Goal: Task Accomplishment & Management: Use online tool/utility

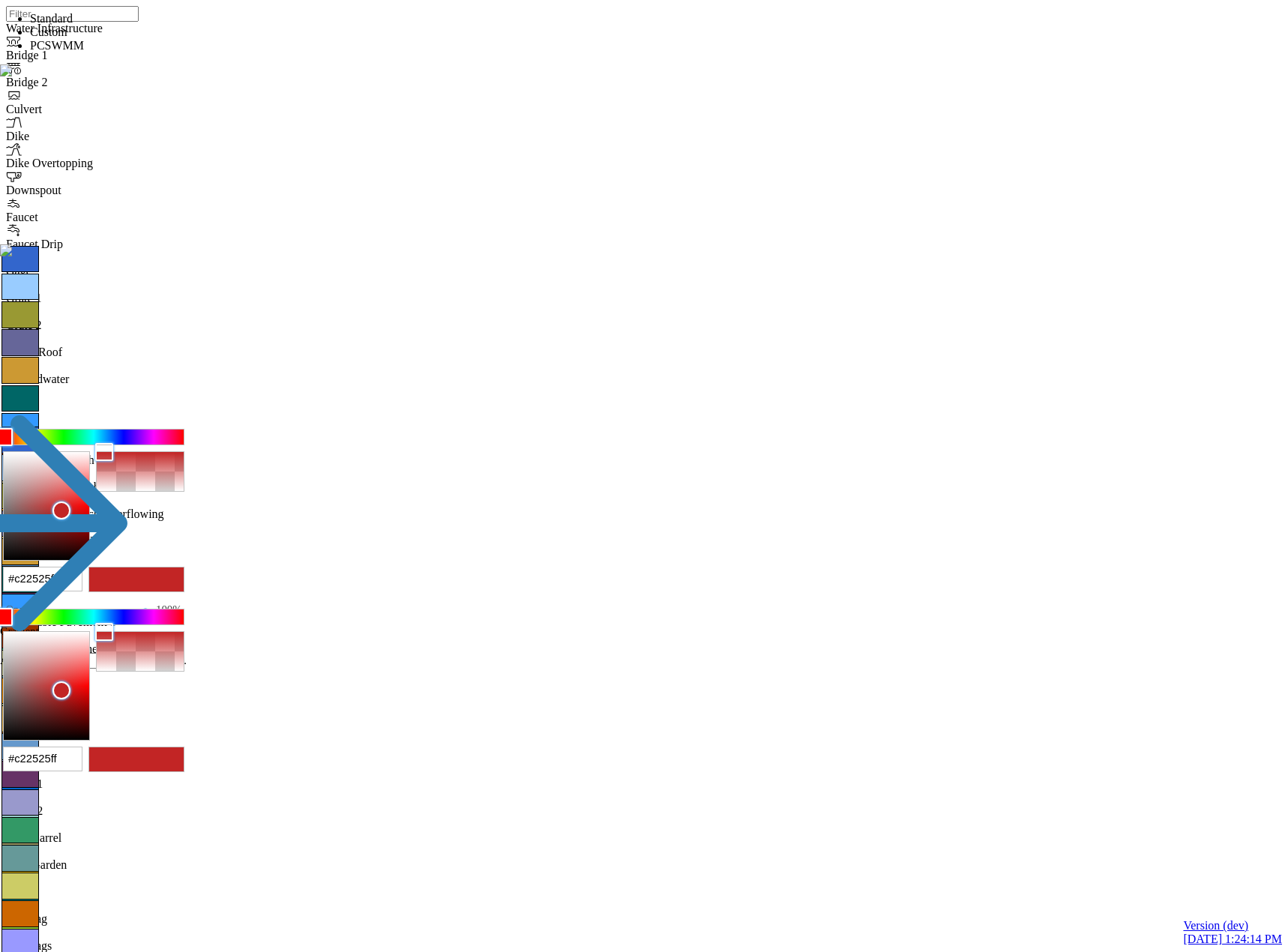
select select "CIRCLE"
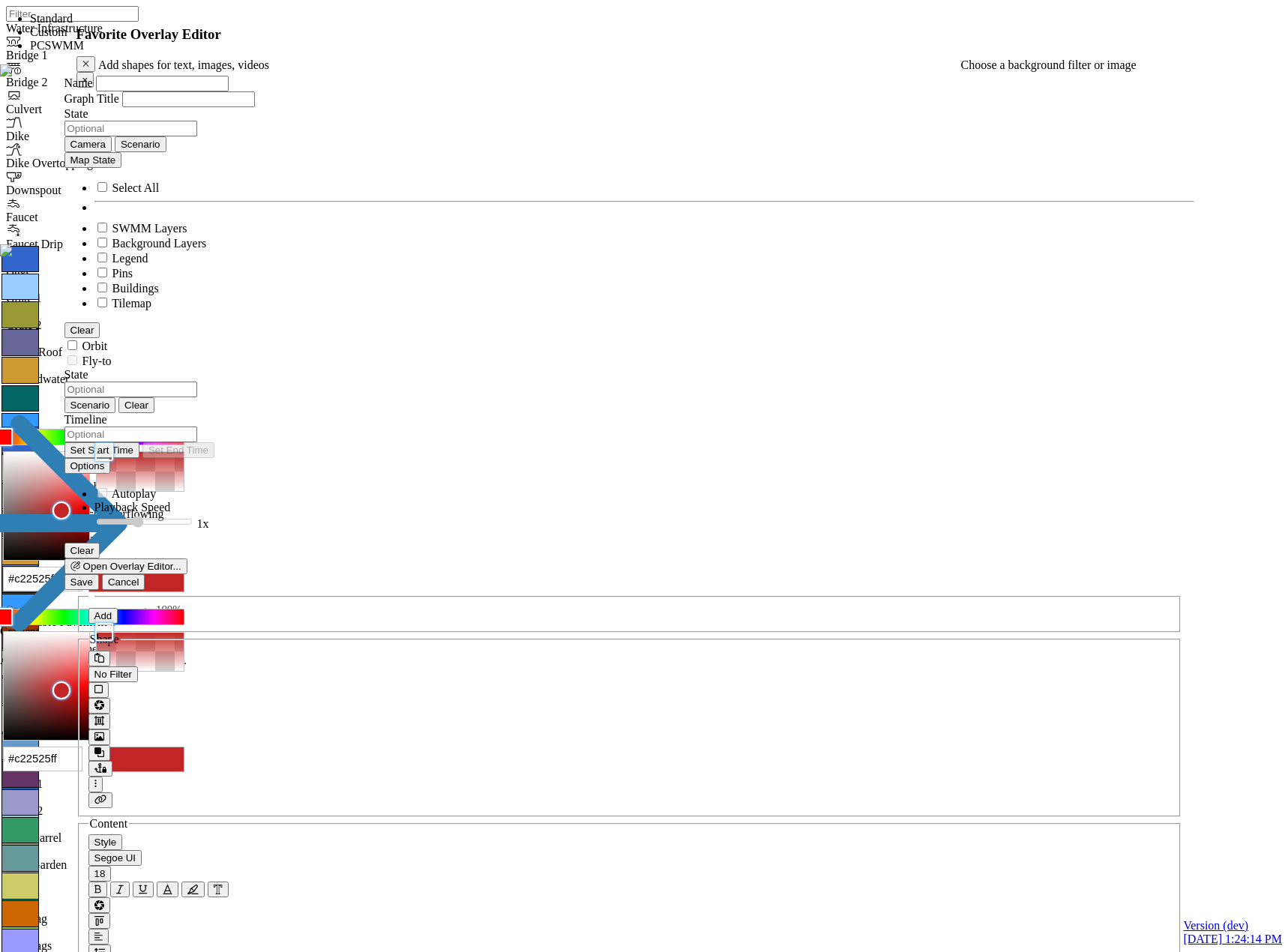
click at [95, 608] on button "Add" at bounding box center [103, 616] width 30 height 16
drag, startPoint x: 567, startPoint y: 364, endPoint x: 1039, endPoint y: 686, distance: 571.4
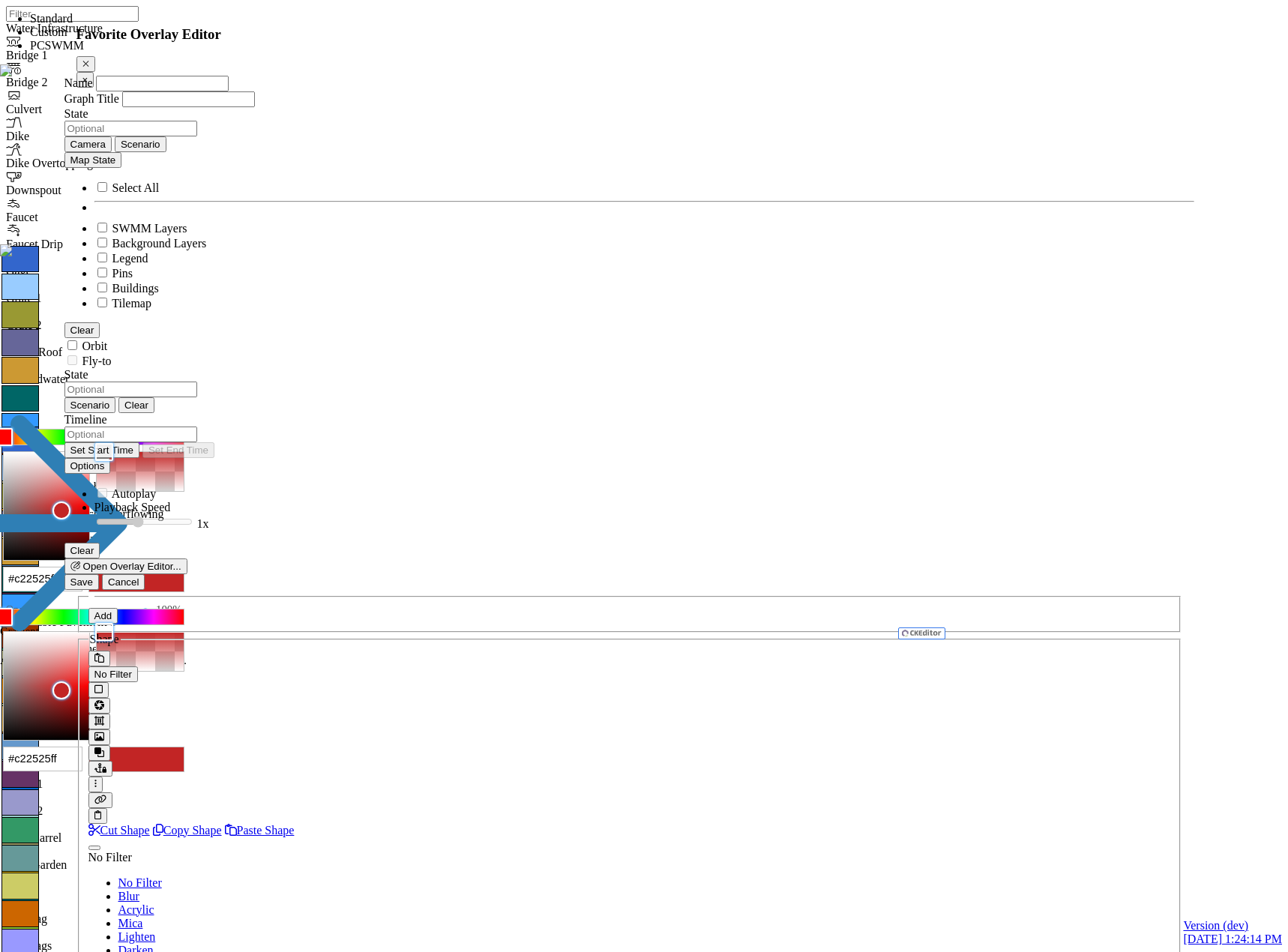
click at [132, 851] on span "No Filter" at bounding box center [110, 857] width 44 height 13
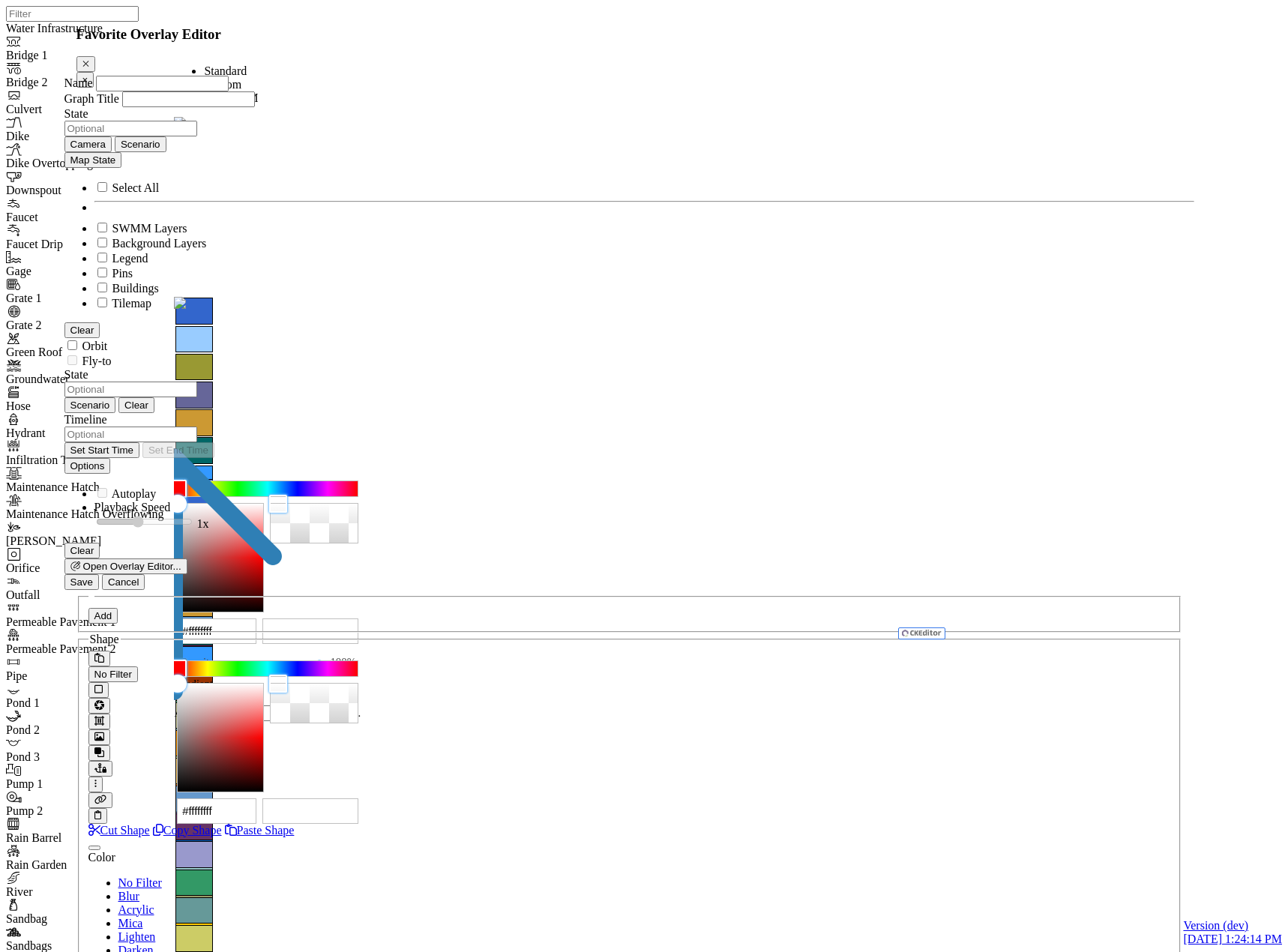
type input "#c31f1fff"
click at [263, 504] on div at bounding box center [221, 557] width 86 height 108
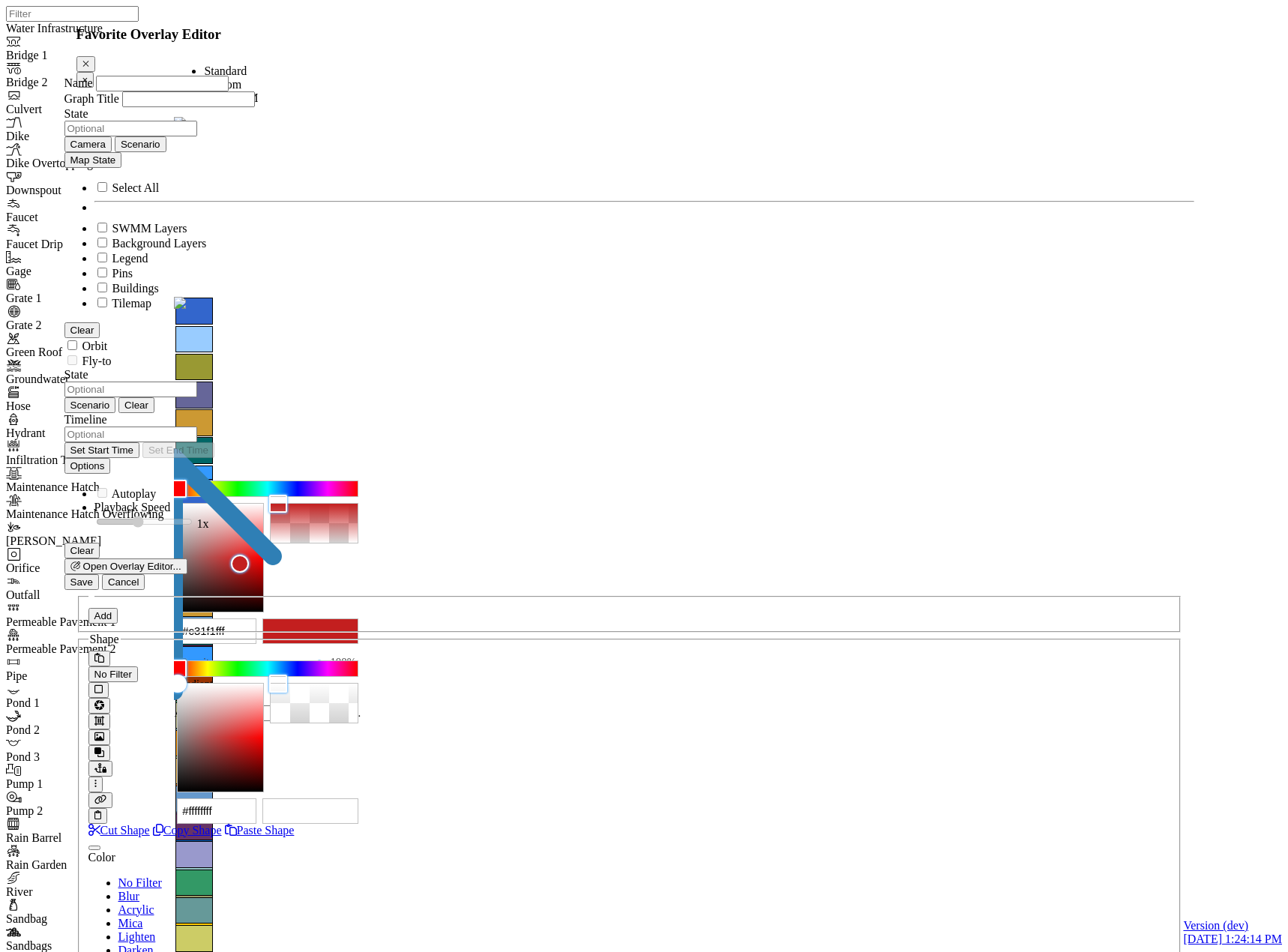
type input "[GEOGRAPHIC_DATA]"
type input "Development / Testing"
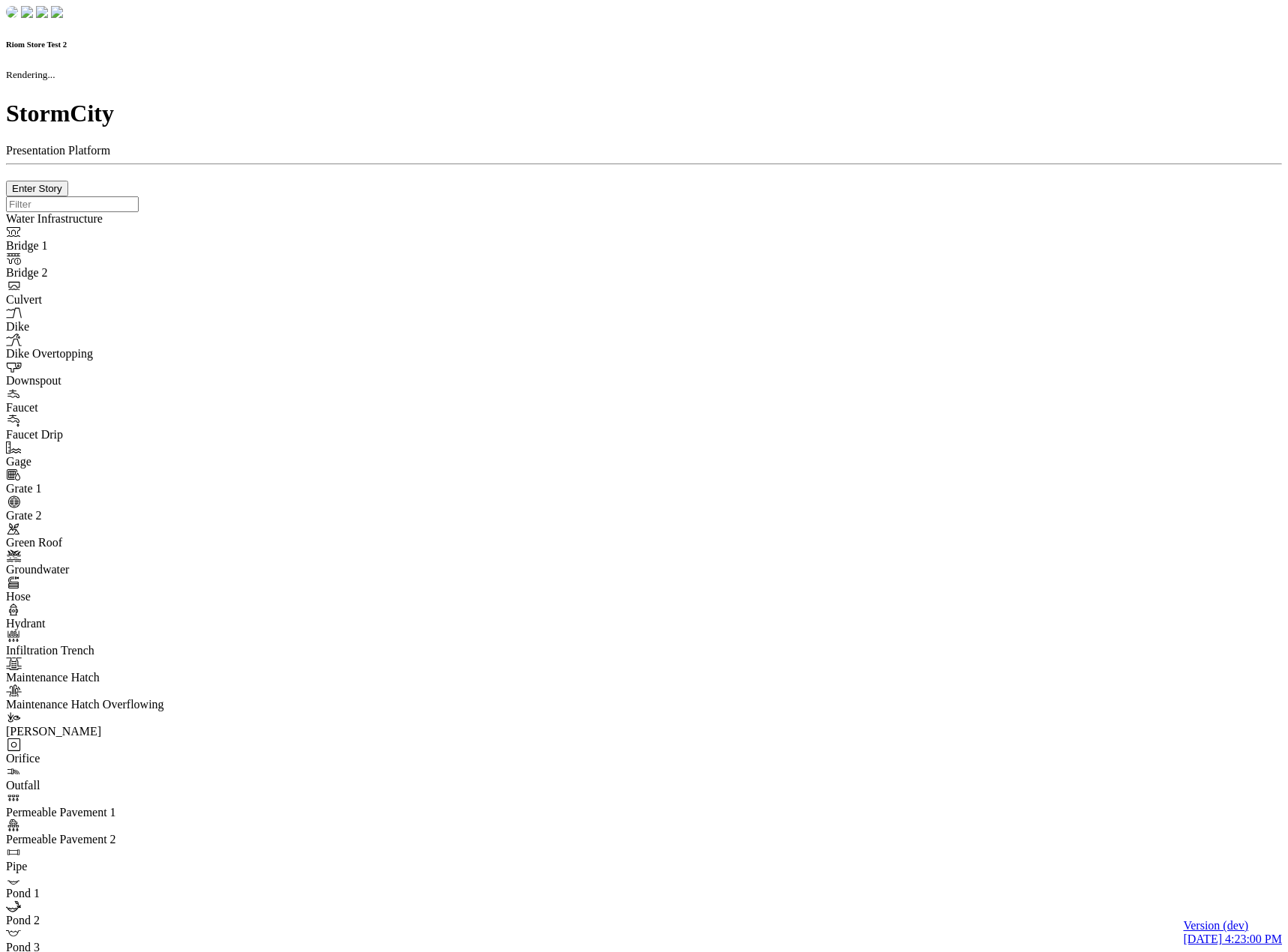
checkbox input "true"
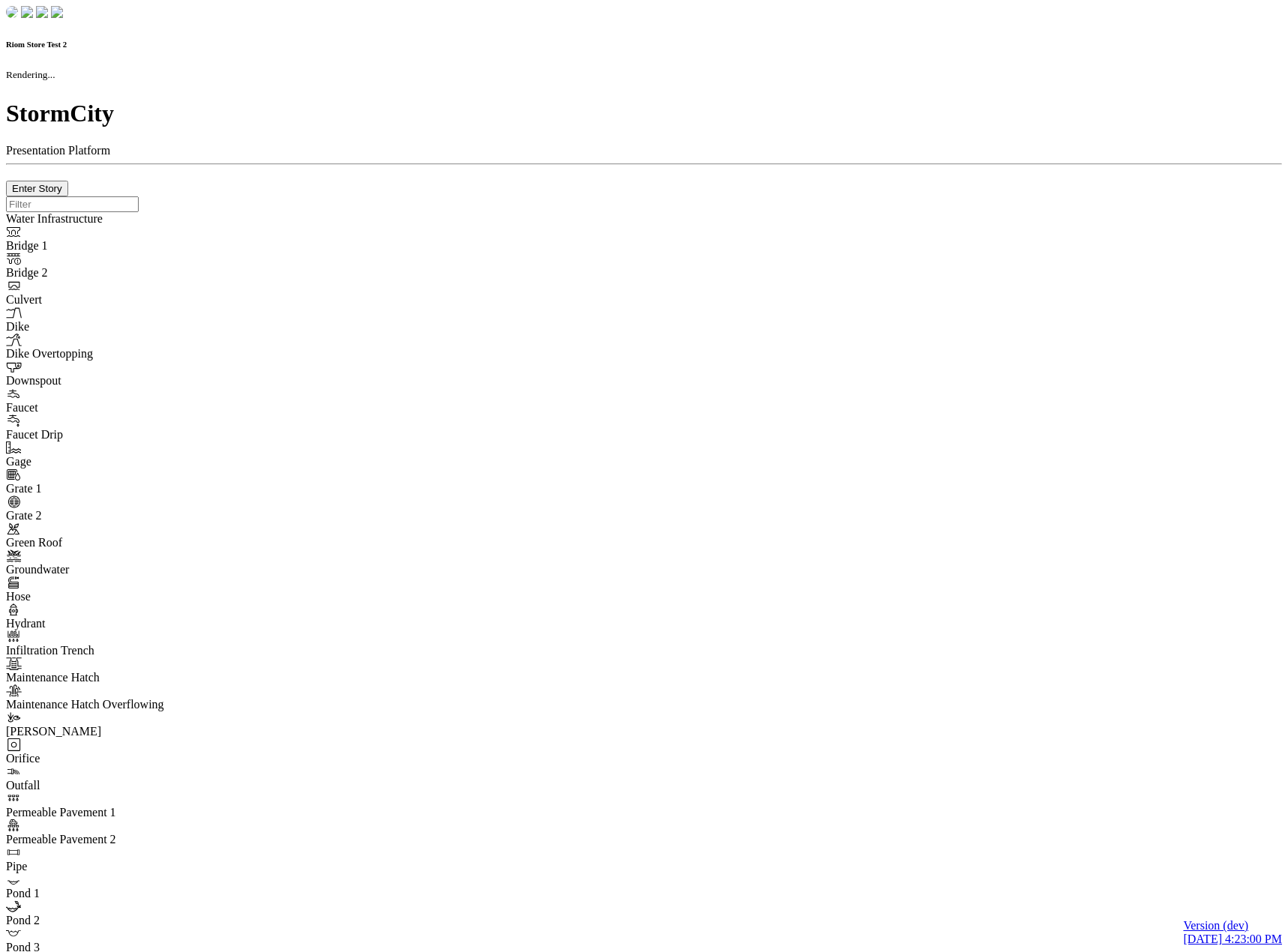
type input "0m"
type textarea "Depth = 0"
checkbox input "true"
select select "CIRCLE"
type input "7"
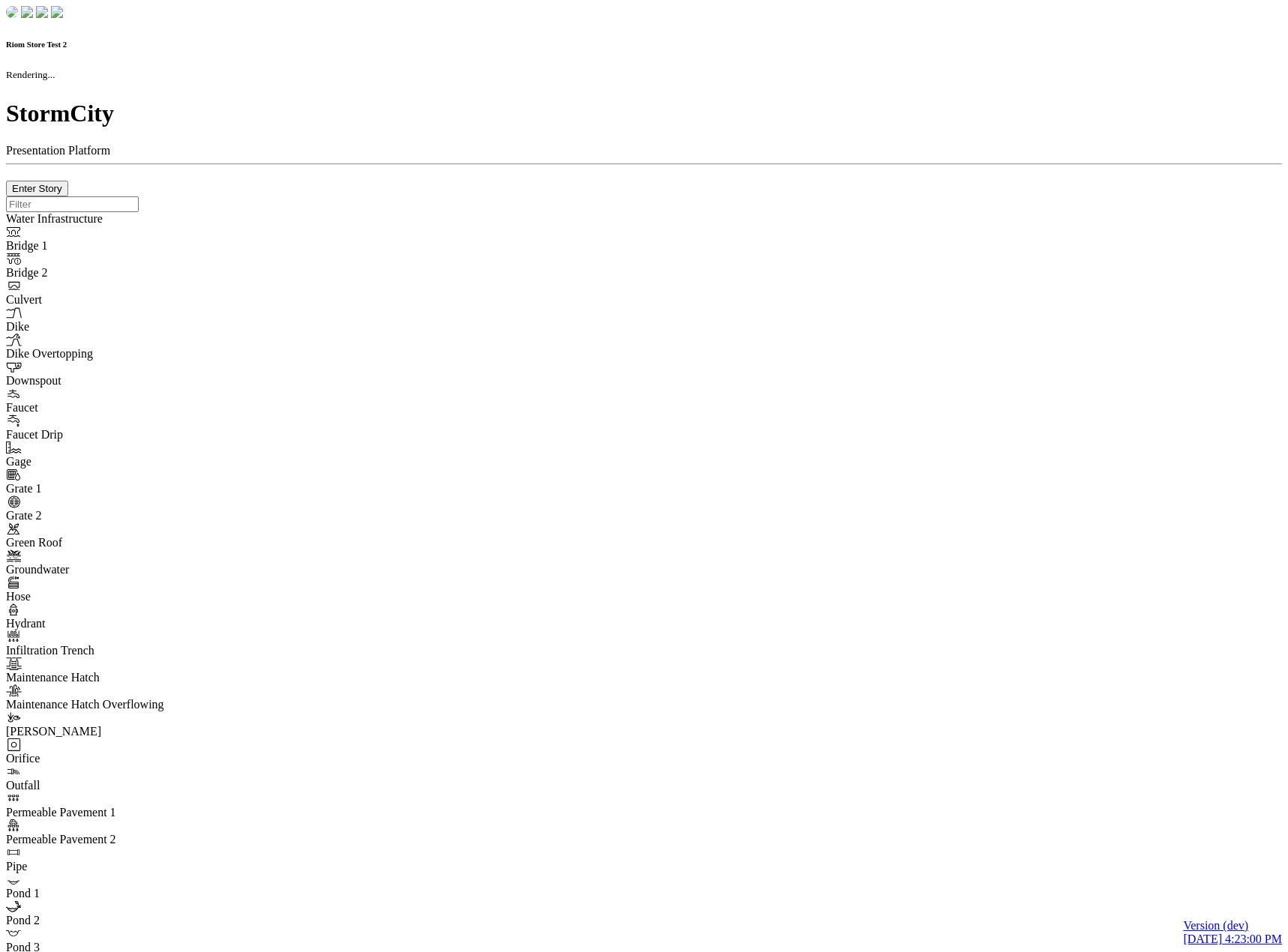
checkbox input "true"
type input "0"
type textarea "<i class="far fa-building"></i>"
select select "None"
type input "7"
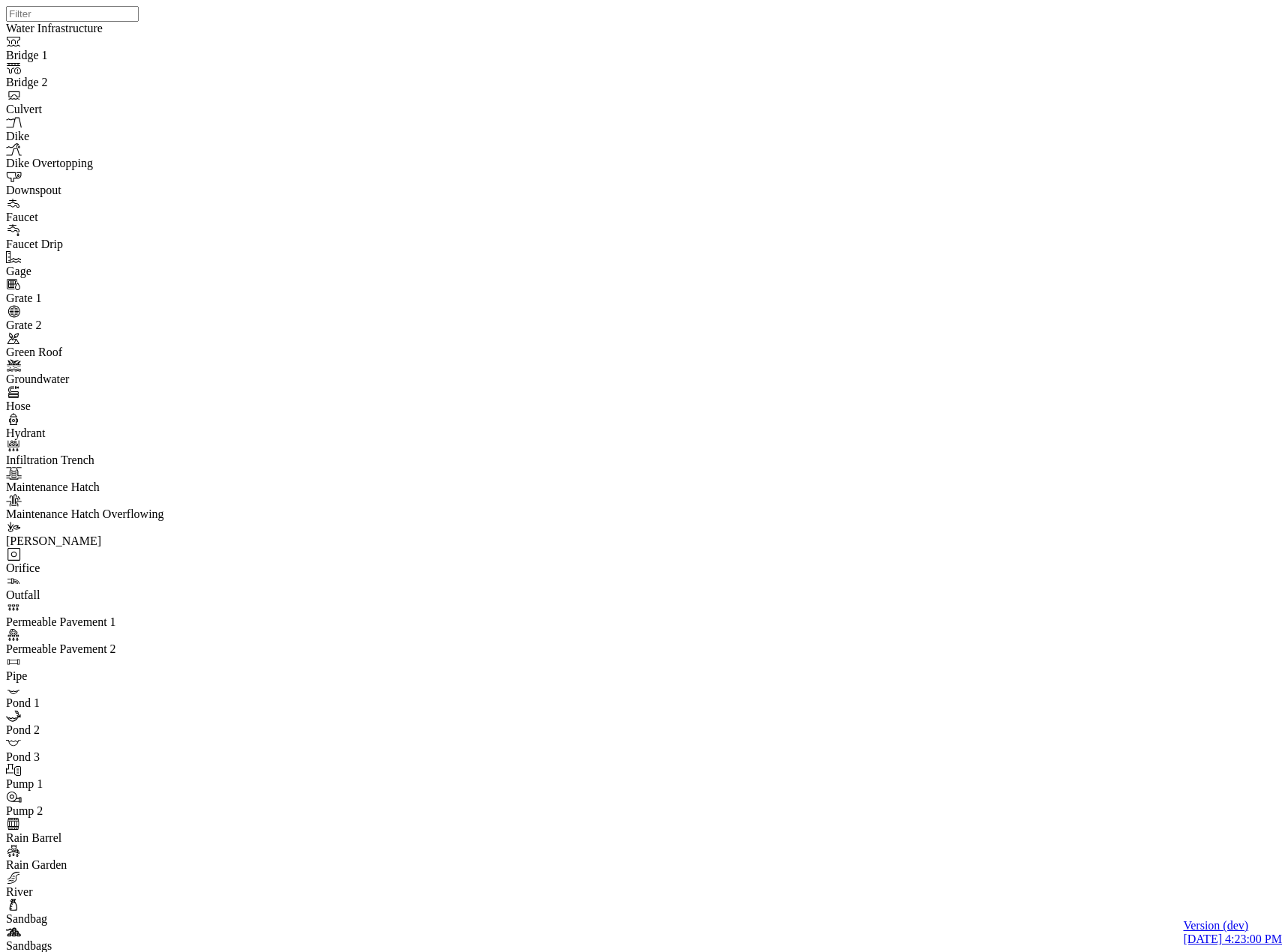
click at [204, 596] on div "Manage Pins..." at bounding box center [209, 589] width 136 height 14
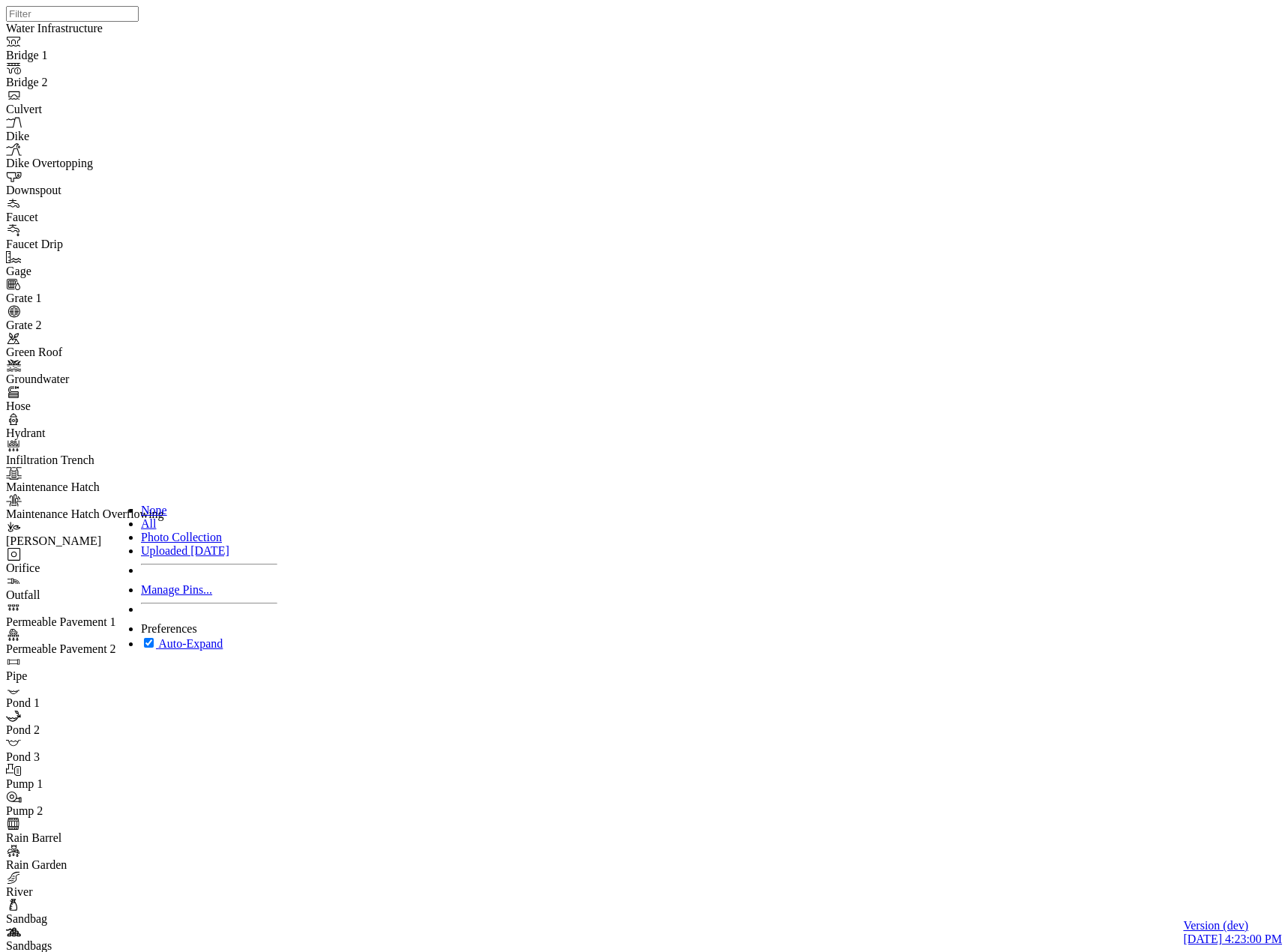
click at [171, 504] on div "None" at bounding box center [209, 511] width 136 height 14
